Goal: Transaction & Acquisition: Purchase product/service

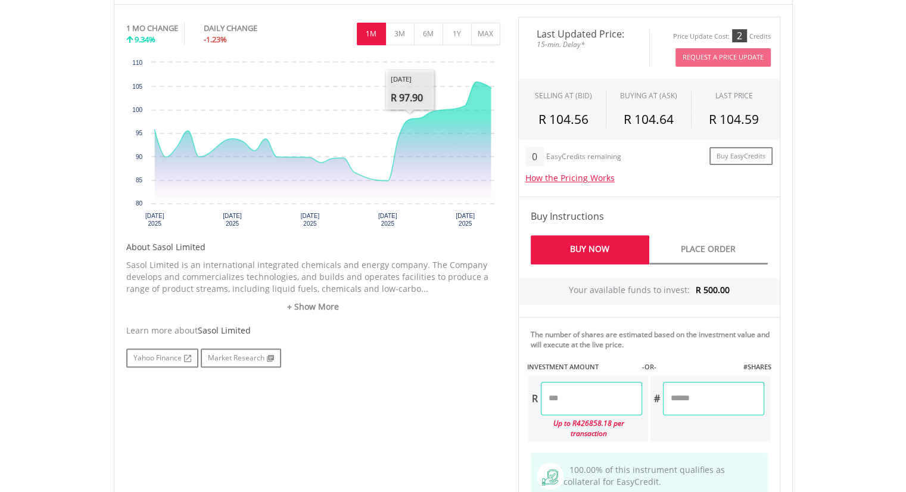
scroll to position [417, 0]
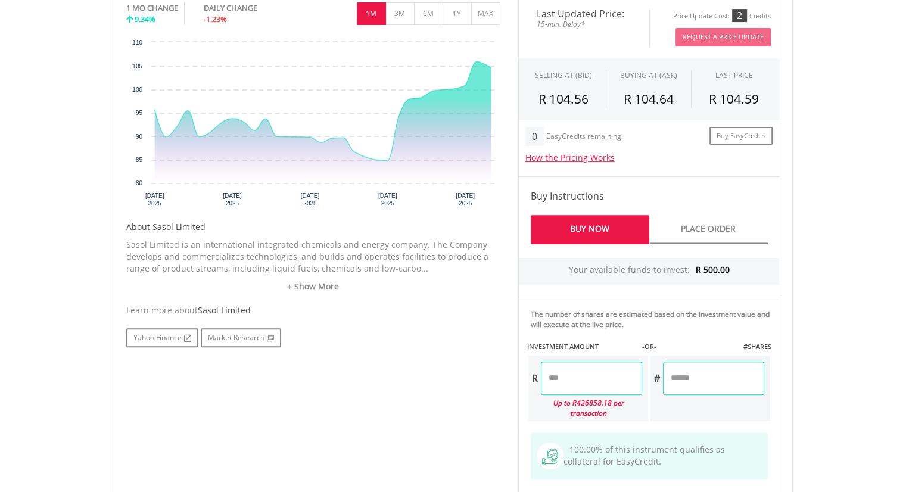
click at [603, 379] on input "number" at bounding box center [591, 377] width 101 height 33
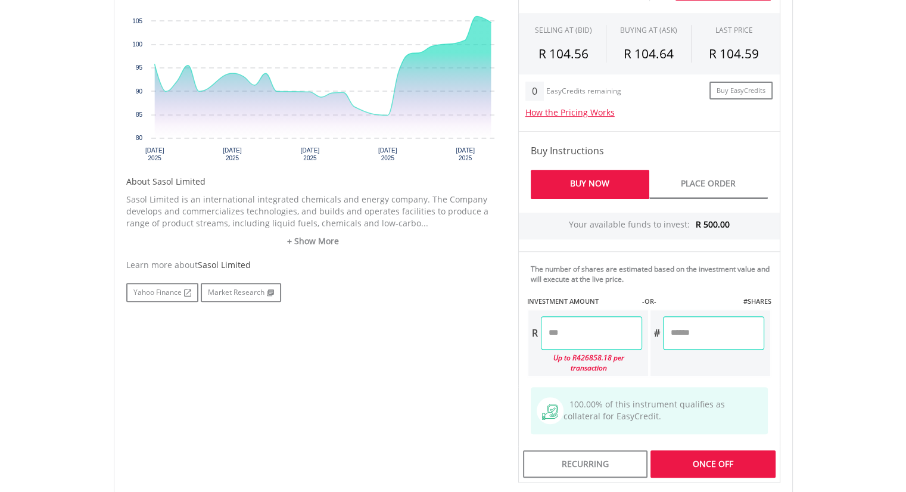
scroll to position [536, 0]
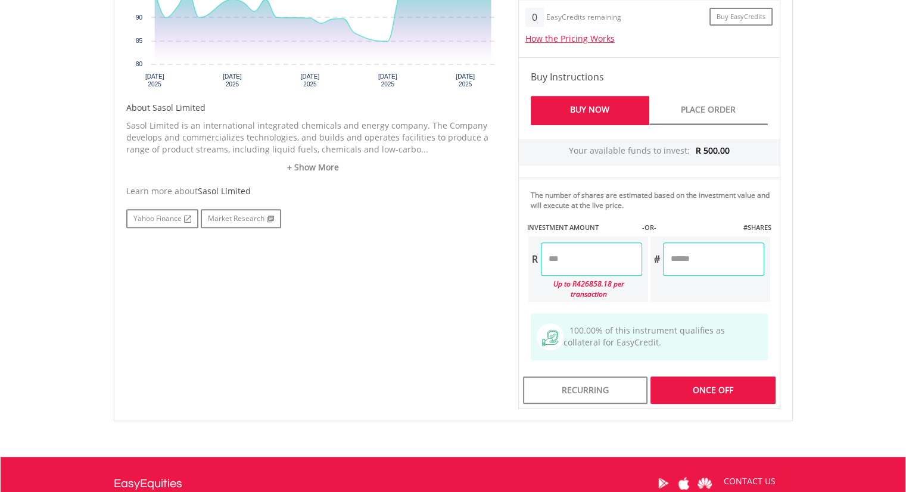
type input "******"
click at [728, 252] on div "Last Updated Price: 15-min. Delay* Price Update Cost: 2 Credits Request A Price…" at bounding box center [649, 142] width 280 height 531
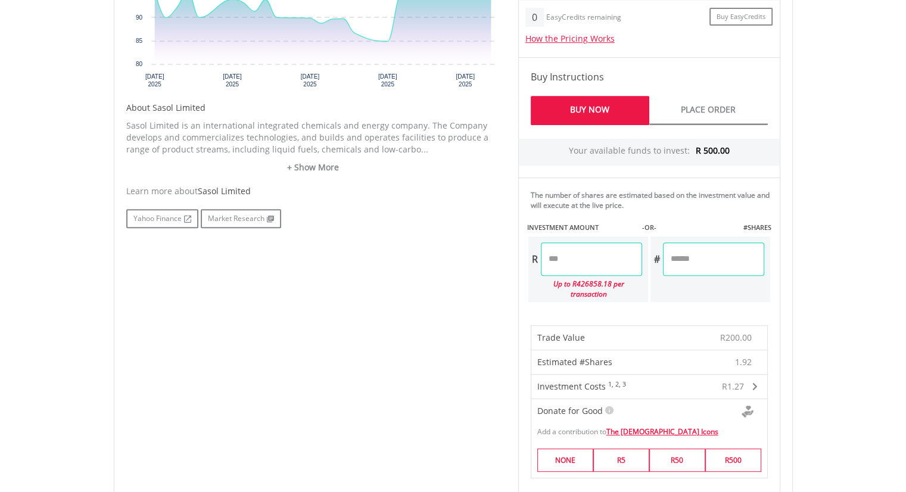
drag, startPoint x: 700, startPoint y: 257, endPoint x: 632, endPoint y: 251, distance: 68.7
click at [633, 253] on div "R ****** Up to R426858.18 per transaction # ******" at bounding box center [649, 269] width 244 height 68
type input "*"
type input "******"
click at [591, 257] on div "Last Updated Price: 15-min. Delay* Price Update Cost: 2 Credits Request A Price…" at bounding box center [649, 289] width 280 height 825
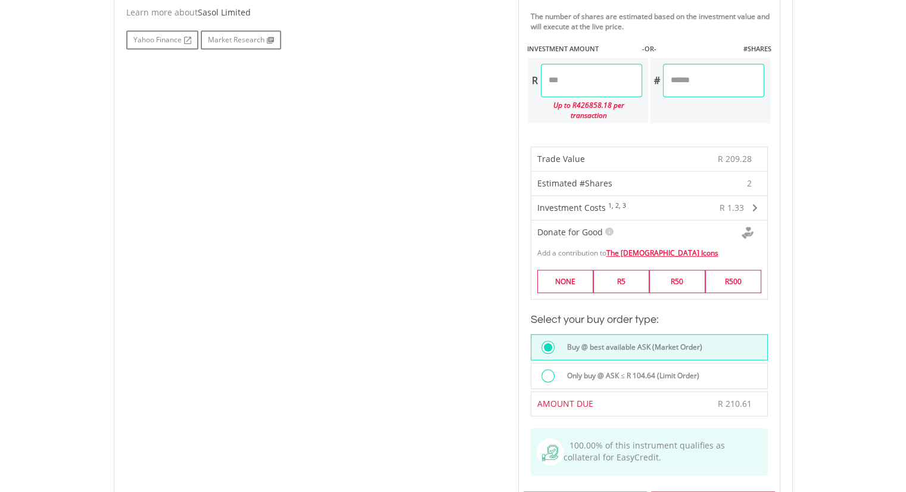
scroll to position [774, 0]
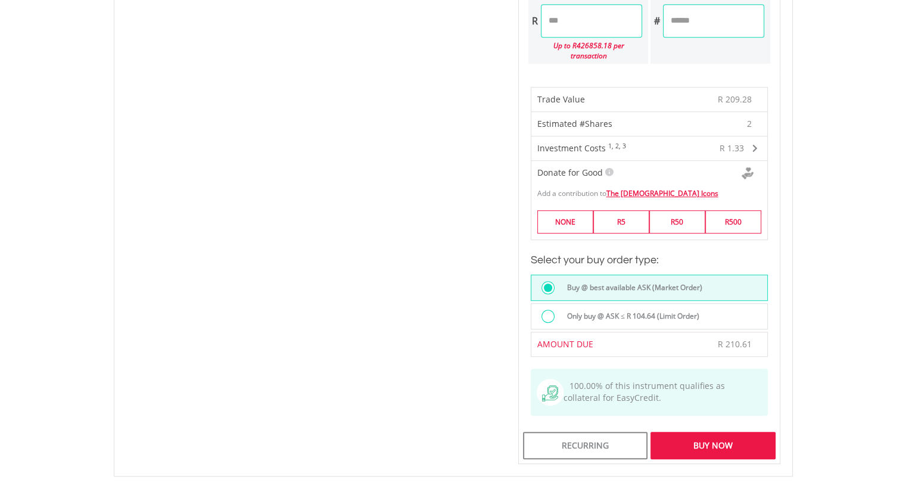
click at [700, 432] on div "Buy Now" at bounding box center [712, 445] width 124 height 27
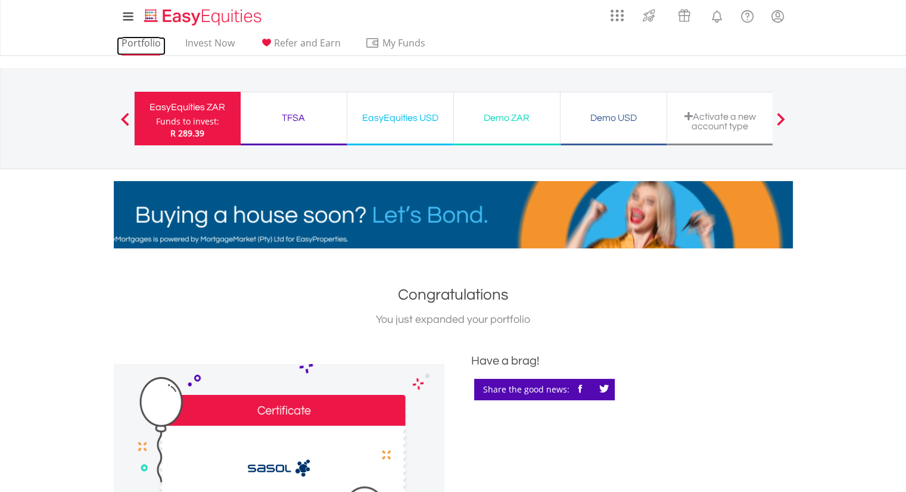
click at [144, 46] on link "Portfolio" at bounding box center [141, 46] width 49 height 18
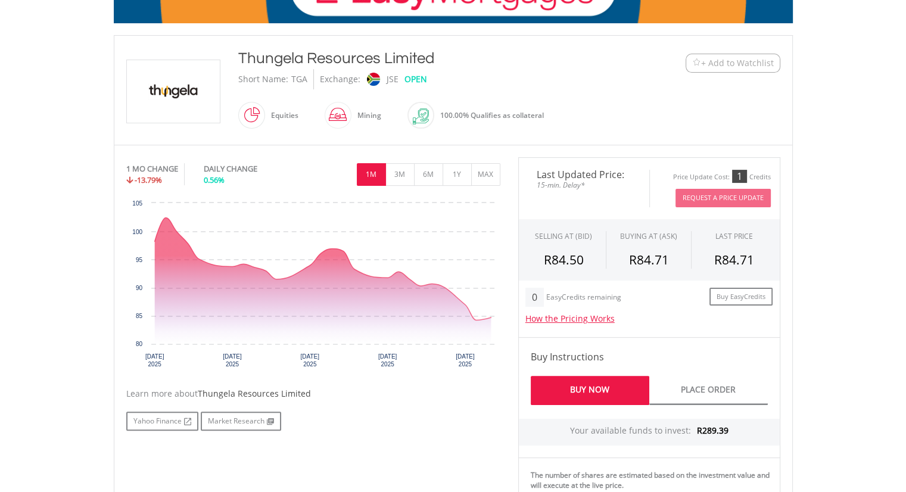
scroll to position [238, 0]
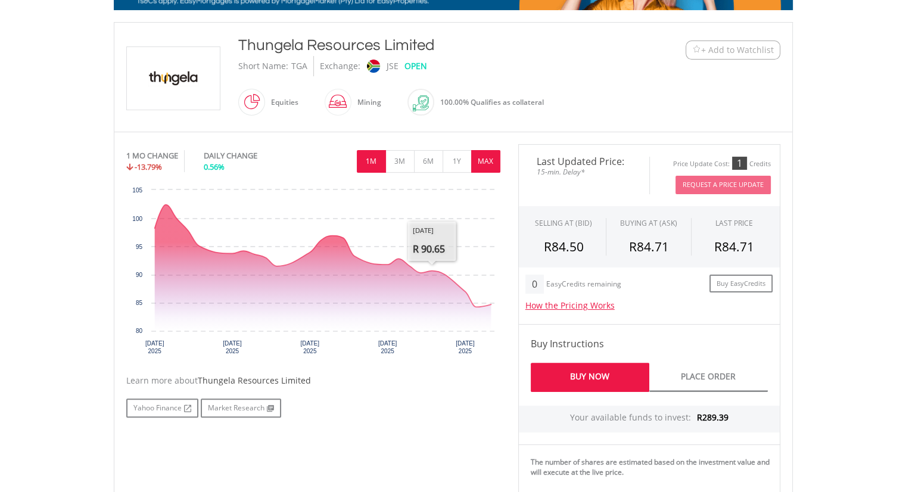
click at [493, 160] on button "MAX" at bounding box center [485, 161] width 29 height 23
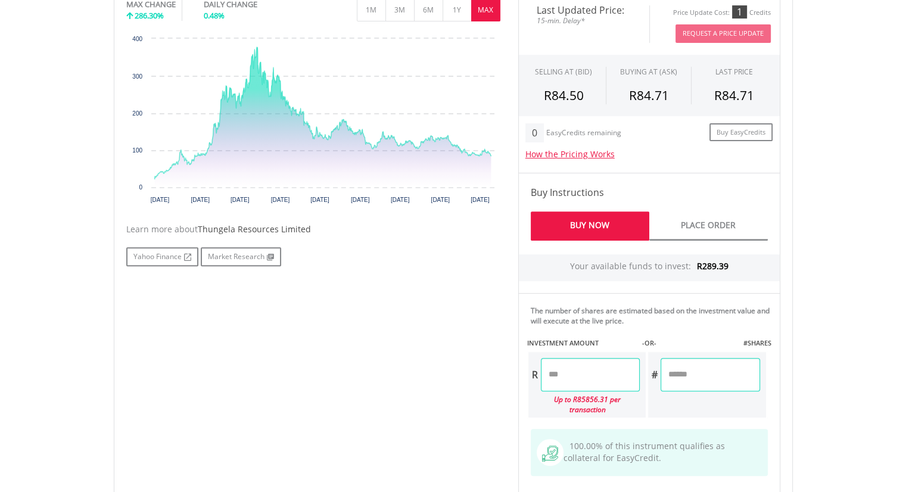
scroll to position [476, 0]
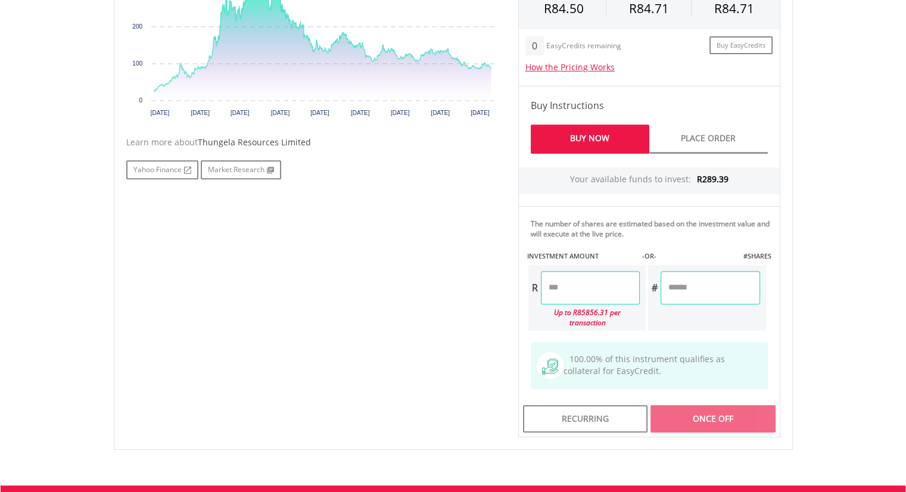
click at [715, 289] on input "number" at bounding box center [709, 287] width 99 height 33
type input "*"
click at [606, 285] on div "Last Updated Price: 15-min. Delay* Price Update Cost: 1 Credits Request A Price…" at bounding box center [649, 171] width 280 height 531
type input "******"
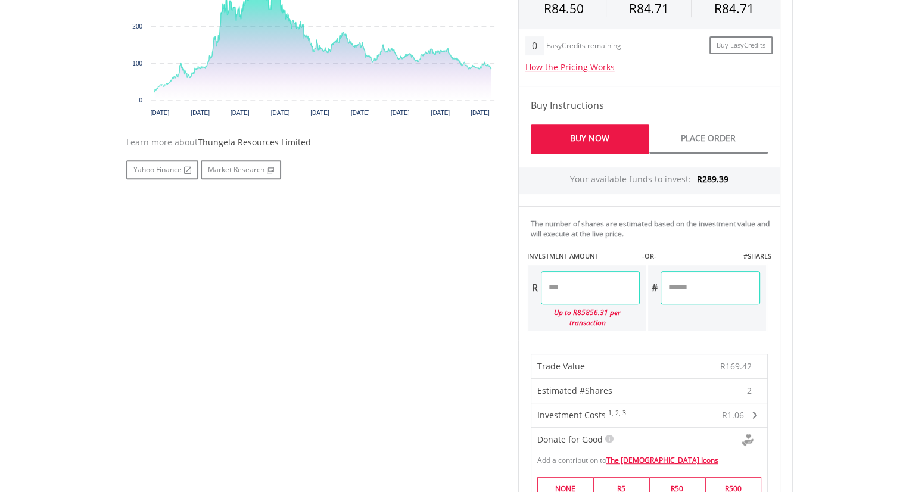
drag, startPoint x: 684, startPoint y: 288, endPoint x: 658, endPoint y: 285, distance: 26.4
click at [658, 285] on div "# *" at bounding box center [704, 287] width 112 height 33
type input "*"
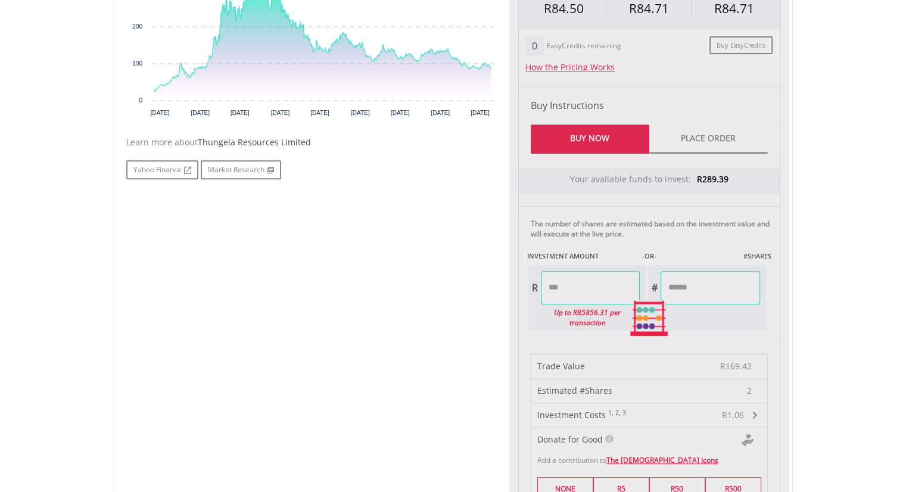
type input "******"
click at [605, 288] on div "Last Updated Price: 15-min. Delay* Price Update Cost: 1 Credits Request A Price…" at bounding box center [649, 318] width 280 height 825
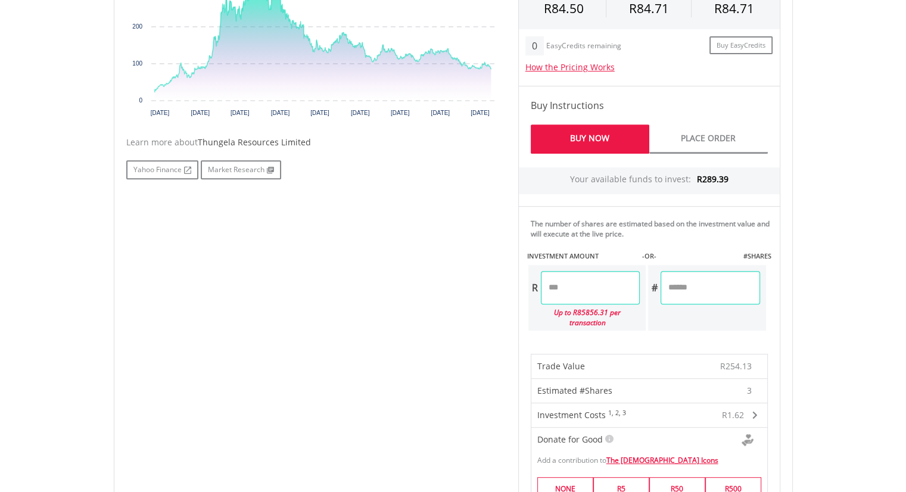
drag, startPoint x: 688, startPoint y: 286, endPoint x: 650, endPoint y: 285, distance: 38.1
click at [653, 286] on div "# *" at bounding box center [704, 287] width 112 height 33
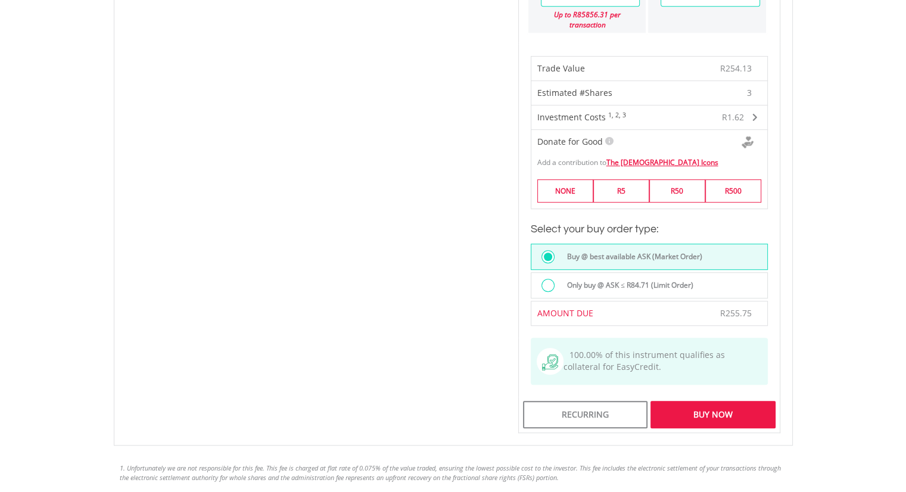
scroll to position [595, 0]
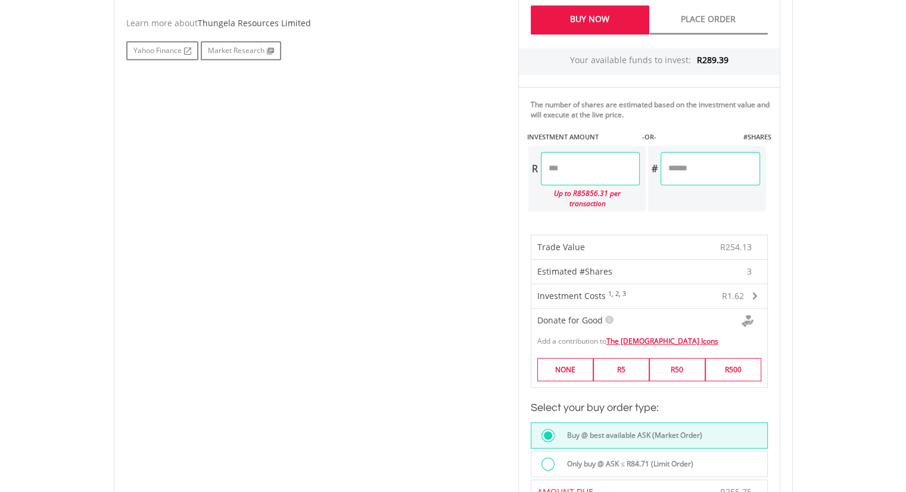
drag, startPoint x: 674, startPoint y: 164, endPoint x: 657, endPoint y: 164, distance: 16.7
click at [659, 164] on div "# *" at bounding box center [704, 168] width 112 height 33
type input "*"
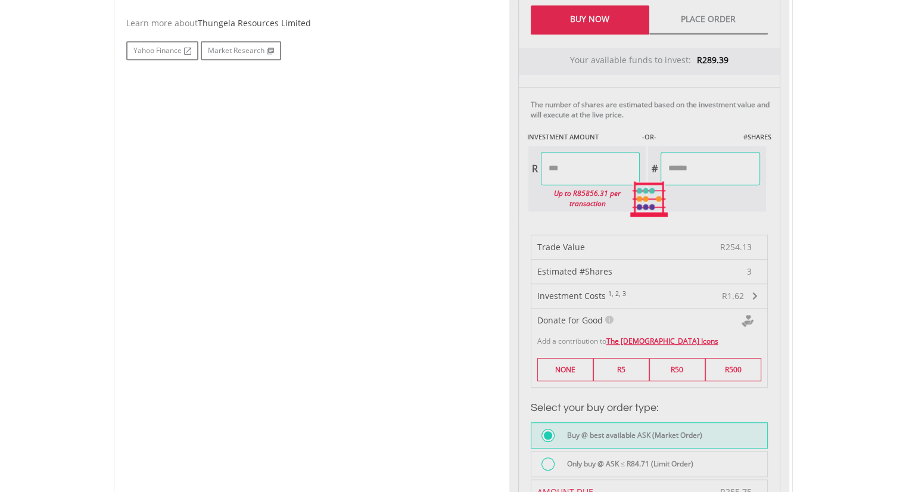
type input "*****"
click at [606, 165] on div "Last Updated Price: 15-min. Delay* Price Update Cost: 1 Credits Request A Price…" at bounding box center [649, 199] width 280 height 825
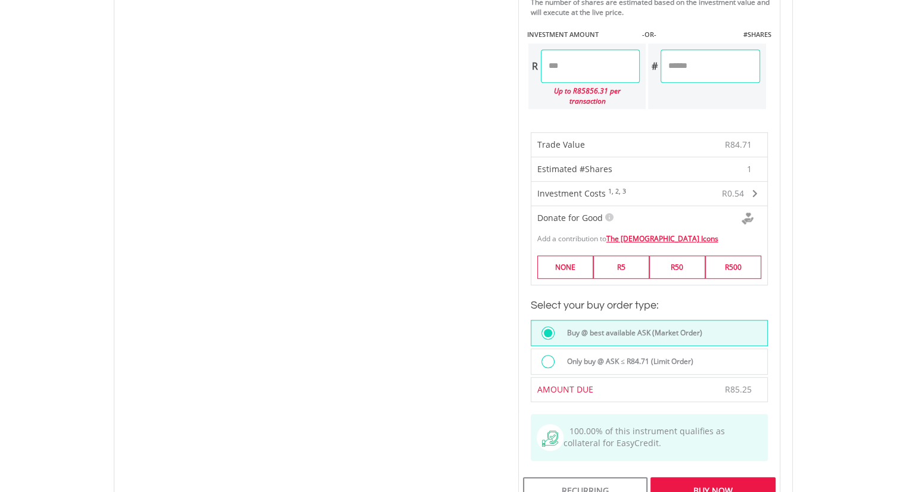
scroll to position [834, 0]
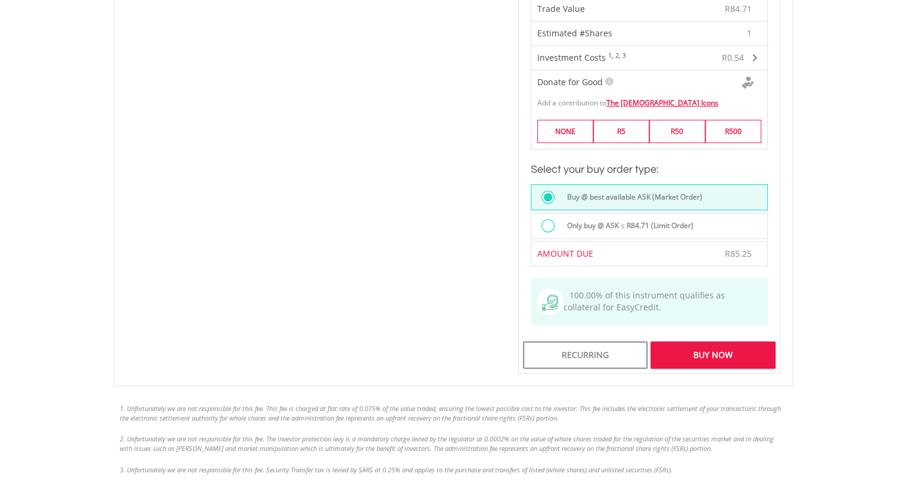
click at [701, 341] on div "Buy Now" at bounding box center [712, 354] width 124 height 27
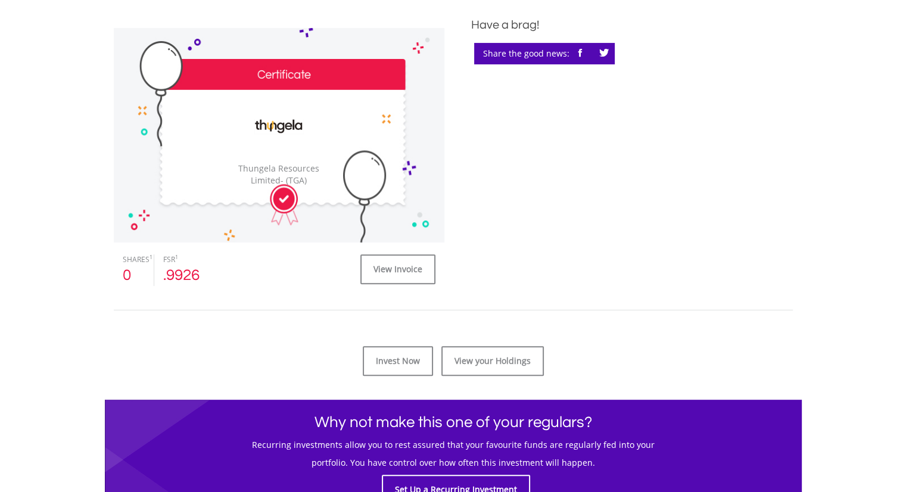
scroll to position [357, 0]
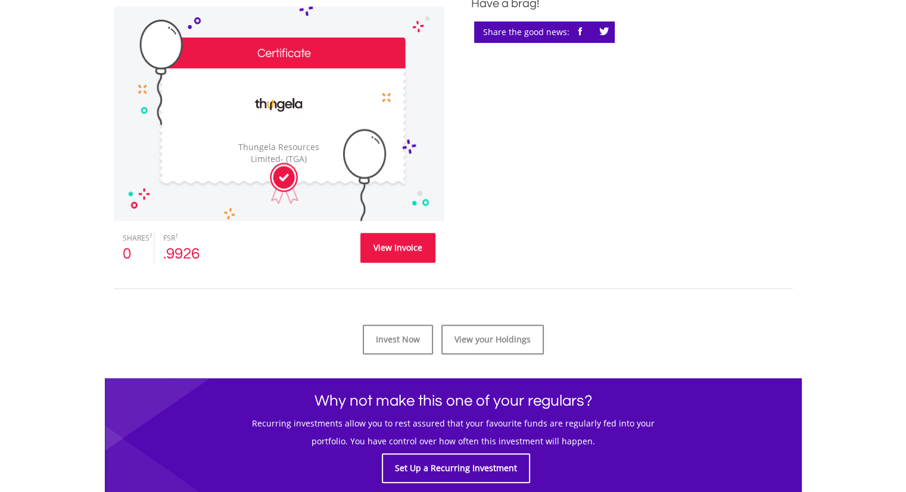
click at [397, 246] on link "View Invoice" at bounding box center [397, 248] width 75 height 30
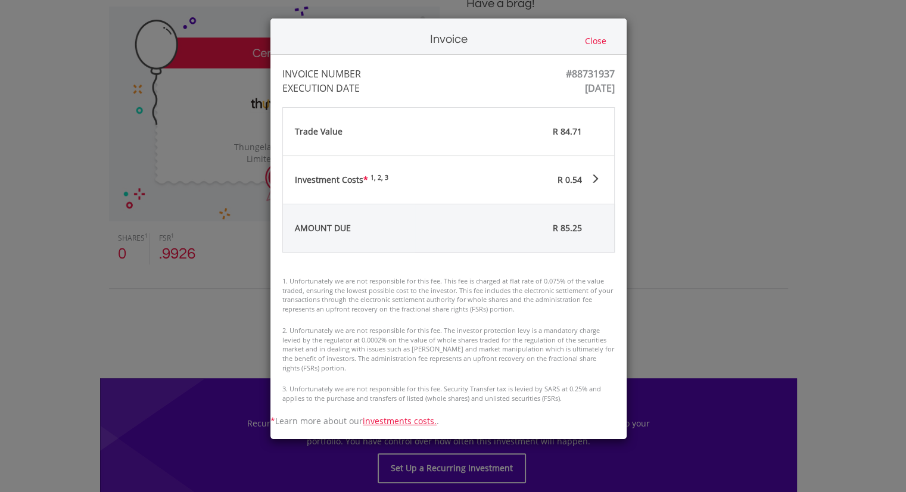
click at [105, 272] on div "Invoice Close INVOICE NUMBER #88731937 EXECUTION DATE Wed Aug 20 08:27:23 UTC 2…" at bounding box center [453, 246] width 906 height 492
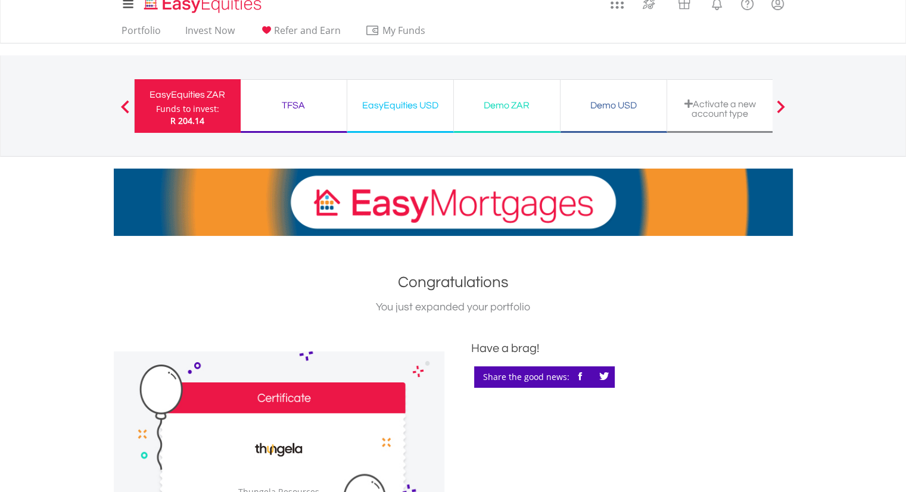
scroll to position [0, 0]
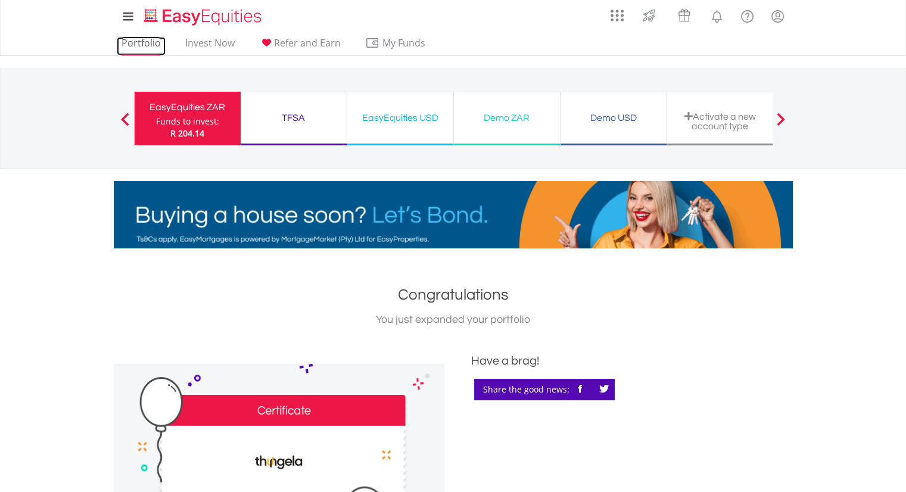
click at [139, 47] on link "Portfolio" at bounding box center [141, 46] width 49 height 18
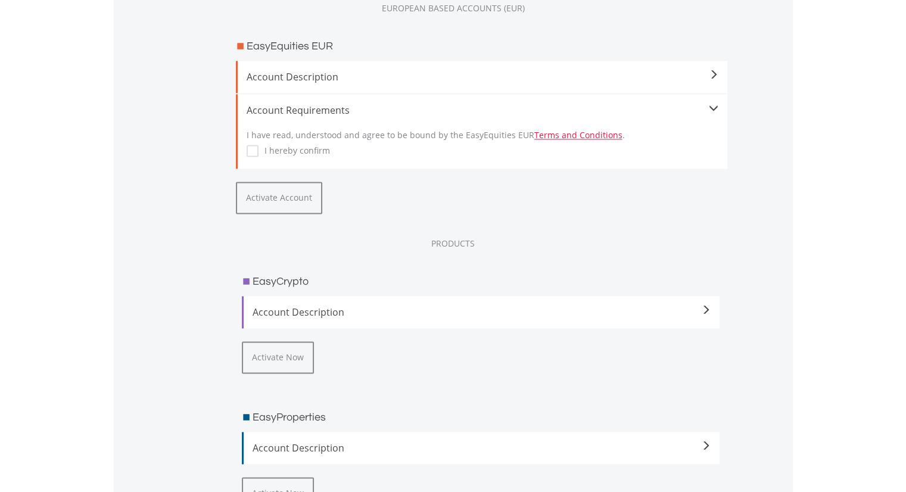
scroll to position [1608, 0]
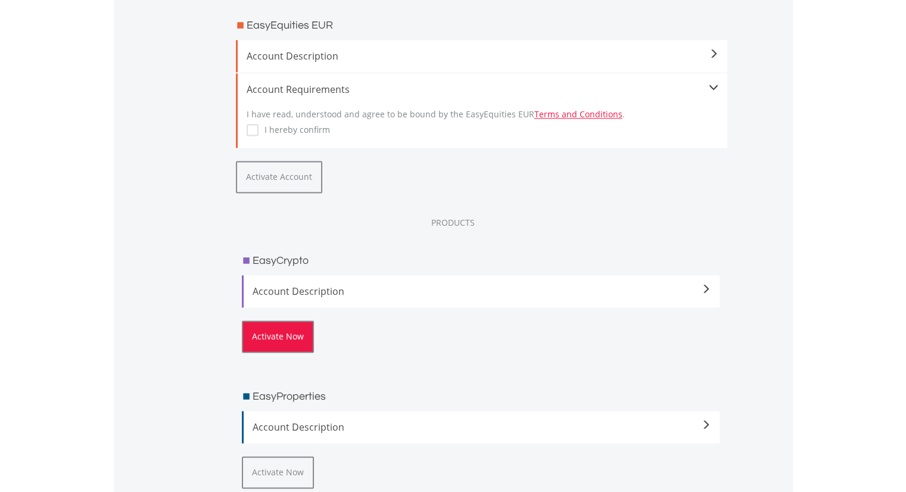
click at [288, 330] on button "Activate Now" at bounding box center [278, 336] width 72 height 32
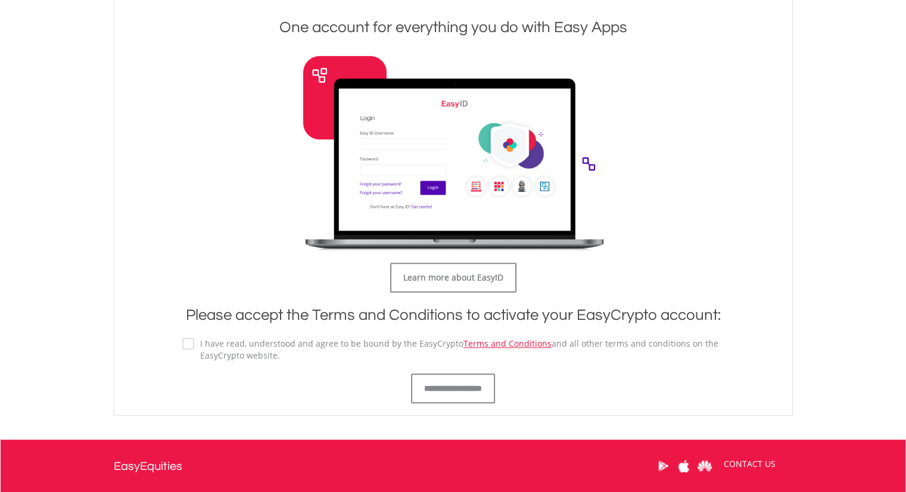
scroll to position [536, 0]
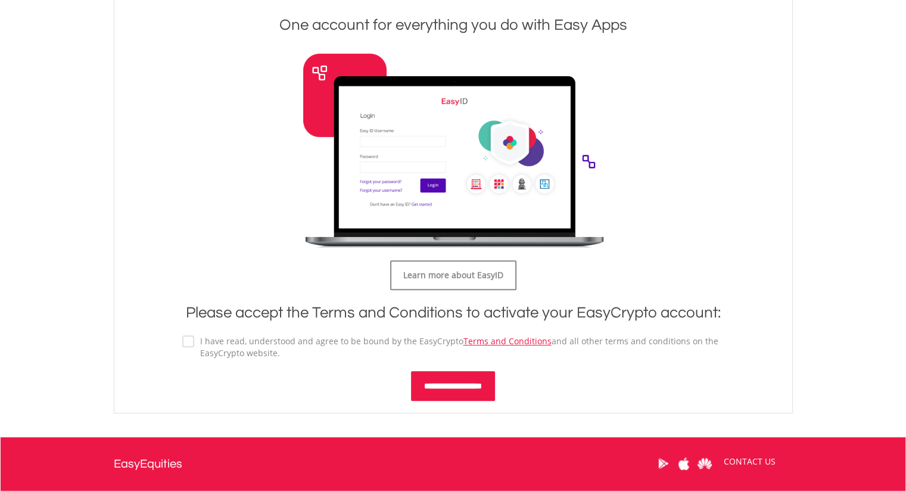
click at [426, 391] on input "**********" at bounding box center [453, 386] width 84 height 30
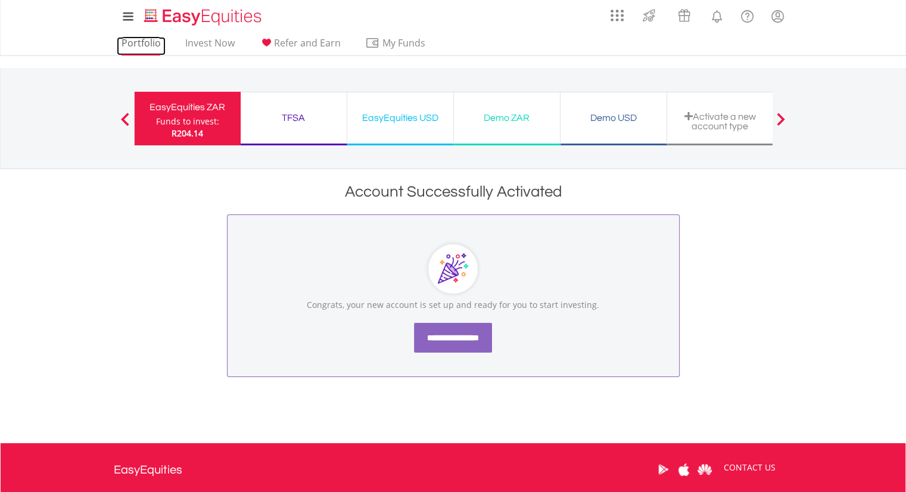
click at [141, 44] on link "Portfolio" at bounding box center [141, 46] width 49 height 18
